Goal: Task Accomplishment & Management: Use online tool/utility

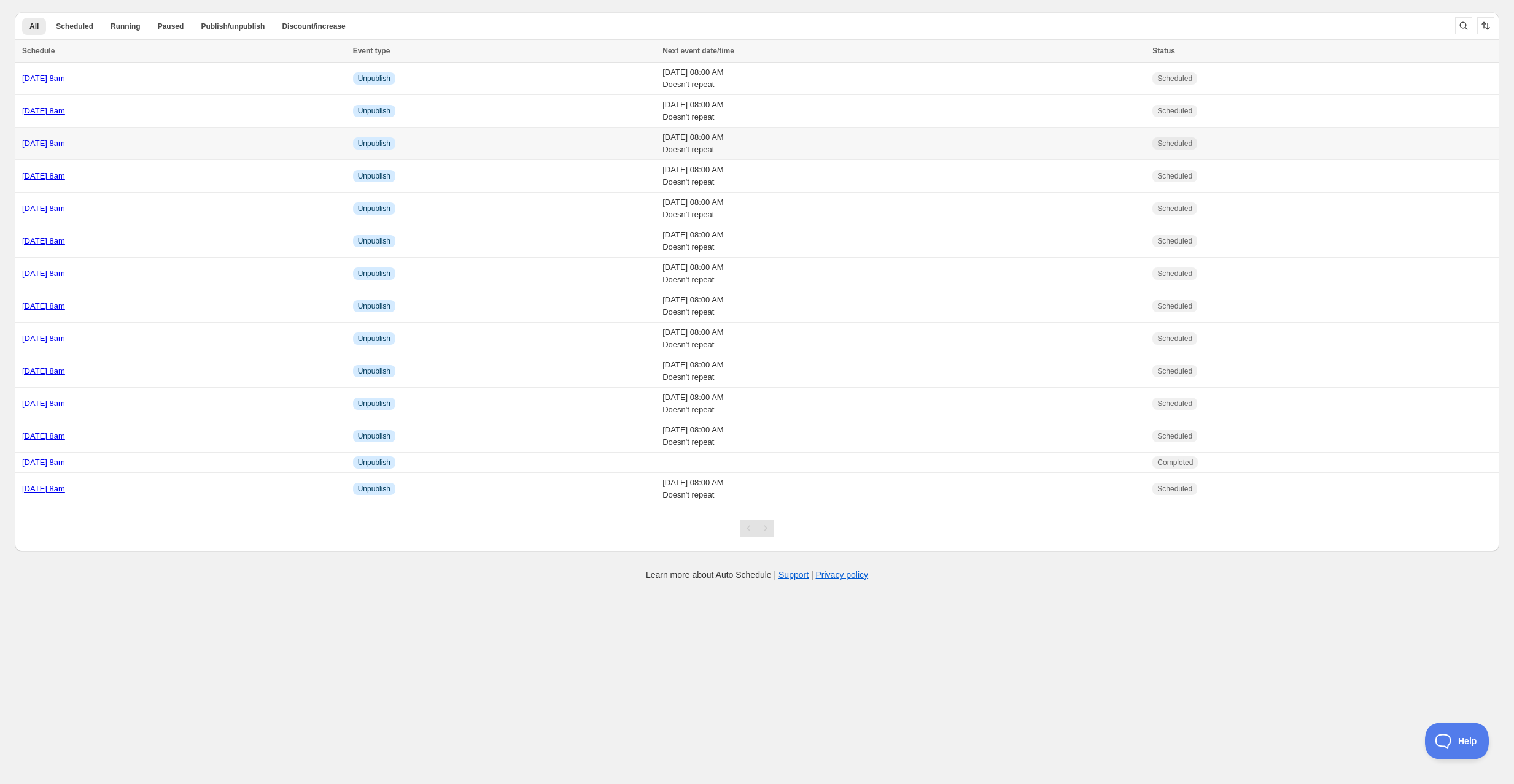
click at [155, 148] on div "[DATE] 8am" at bounding box center [184, 144] width 324 height 13
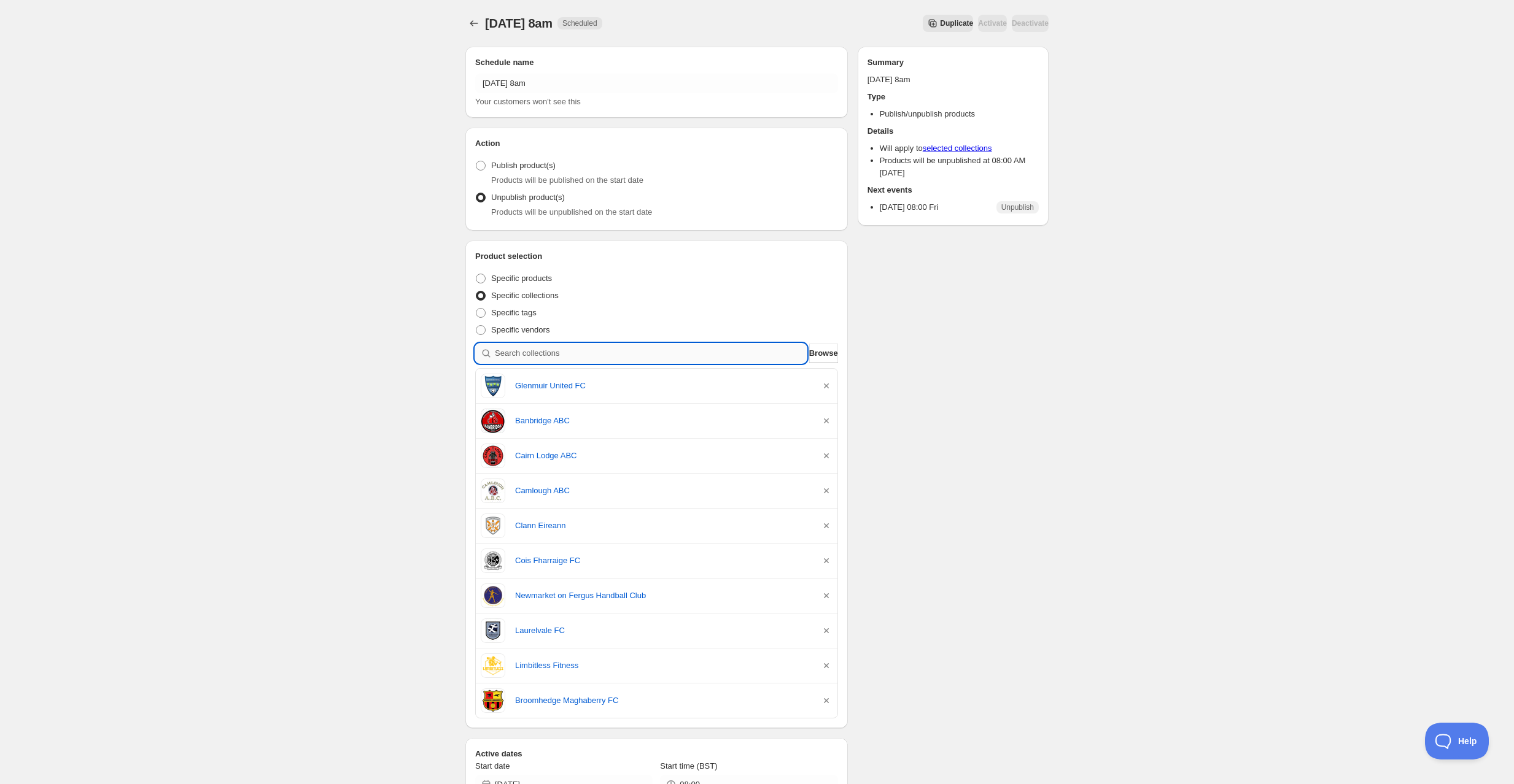
click at [580, 350] on input "search" at bounding box center [650, 353] width 312 height 20
type input "c"
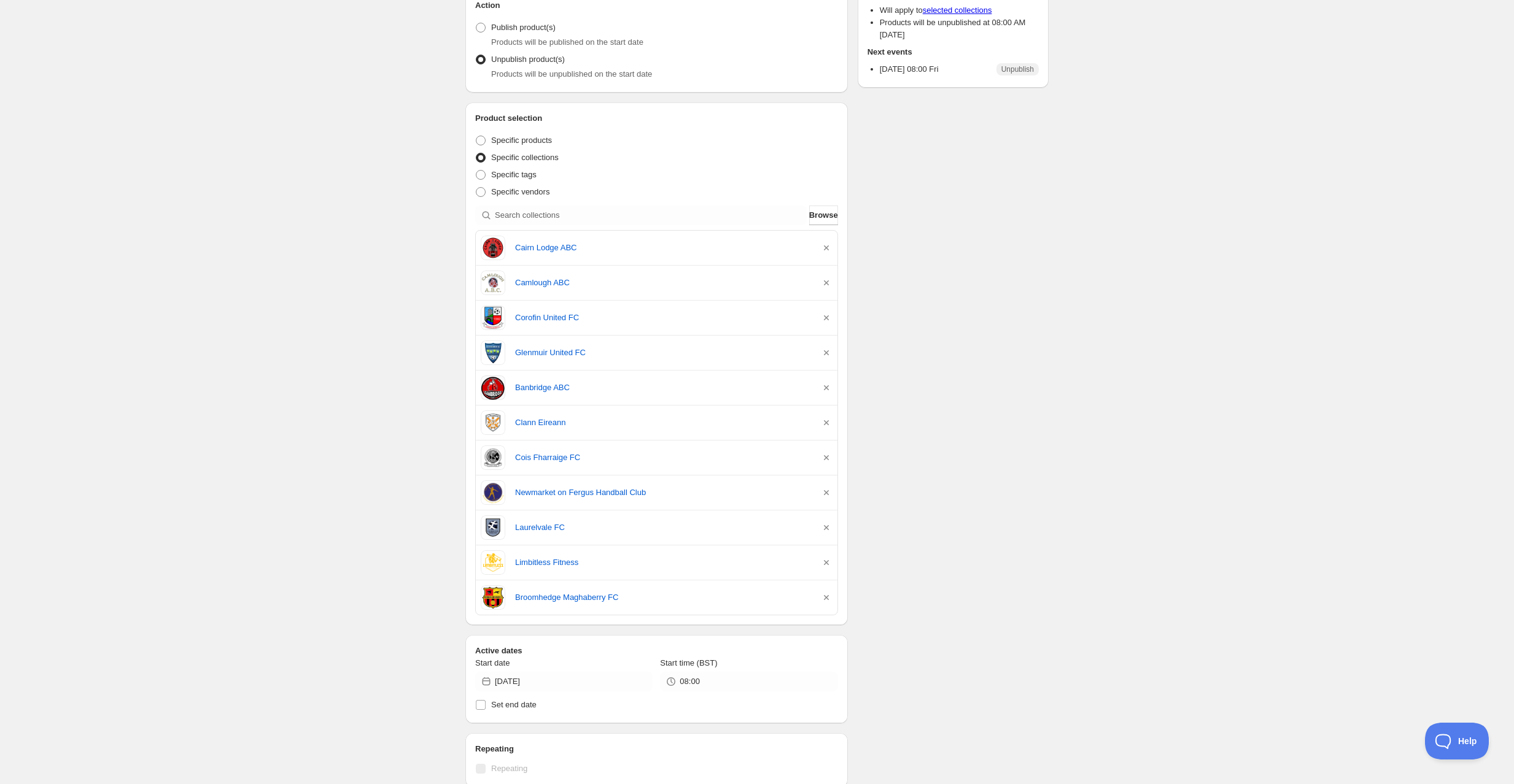
scroll to position [140, 0]
